Goal: Transaction & Acquisition: Obtain resource

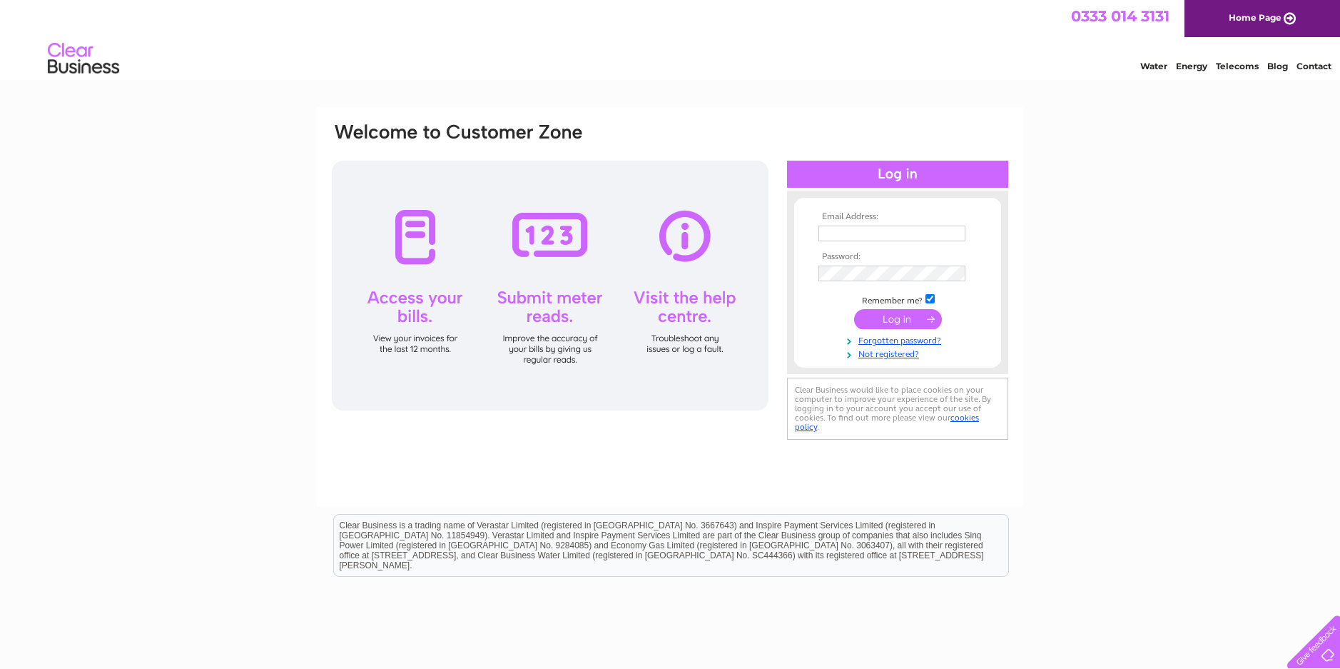
click at [844, 231] on input "text" at bounding box center [892, 234] width 147 height 16
type input "brmotors01@btconnect.com"
click at [873, 315] on input "submit" at bounding box center [898, 320] width 88 height 20
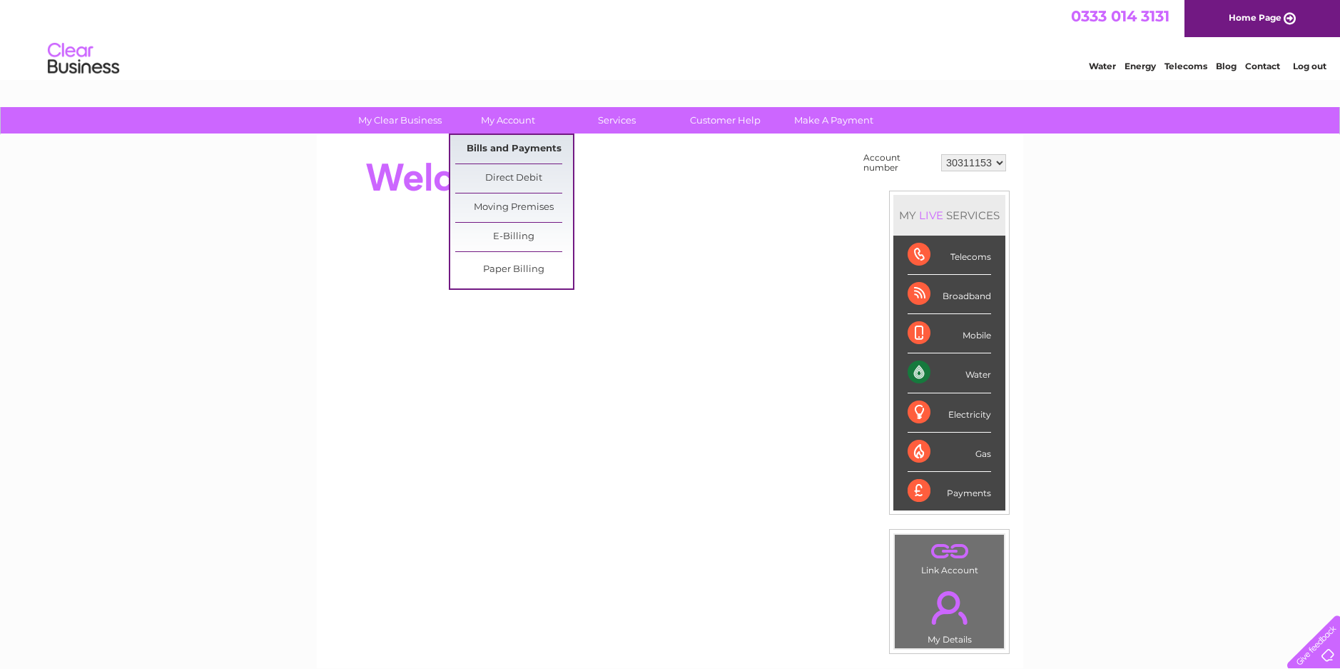
click at [514, 149] on link "Bills and Payments" at bounding box center [514, 149] width 118 height 29
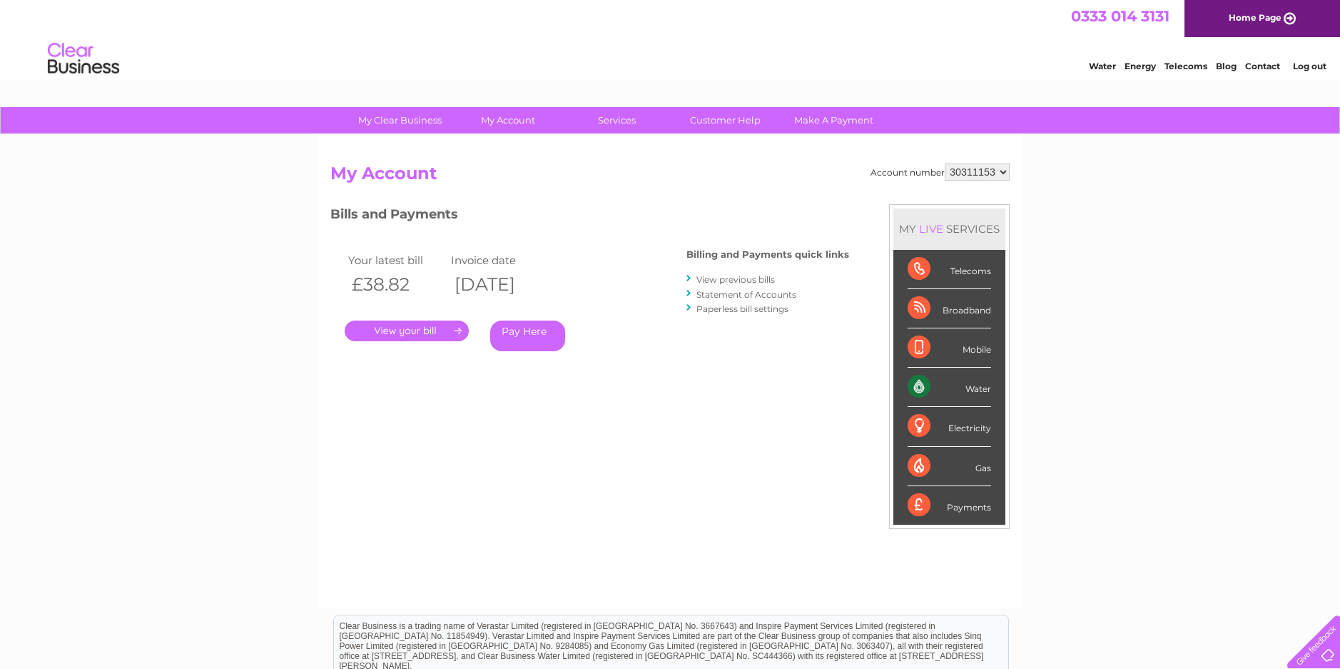
click at [724, 278] on link "View previous bills" at bounding box center [736, 279] width 79 height 11
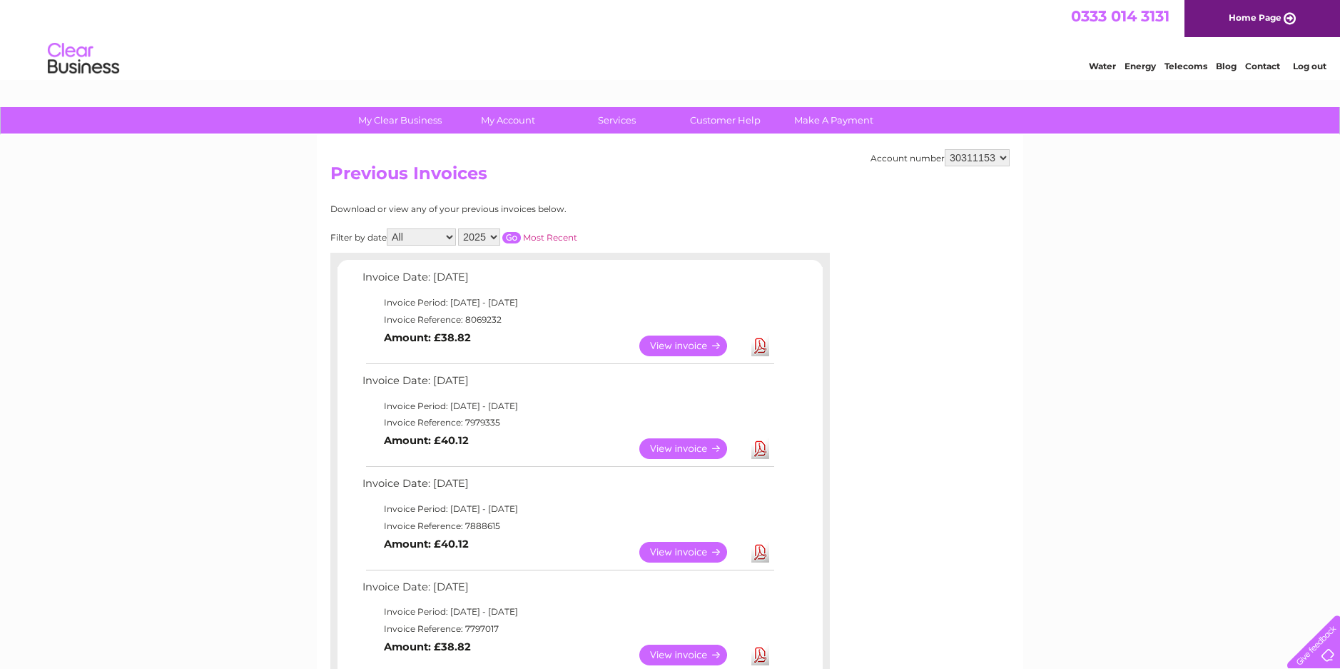
click at [763, 449] on link "Download" at bounding box center [761, 448] width 18 height 21
click at [1307, 69] on link "Log out" at bounding box center [1310, 66] width 34 height 11
